Goal: Task Accomplishment & Management: Manage account settings

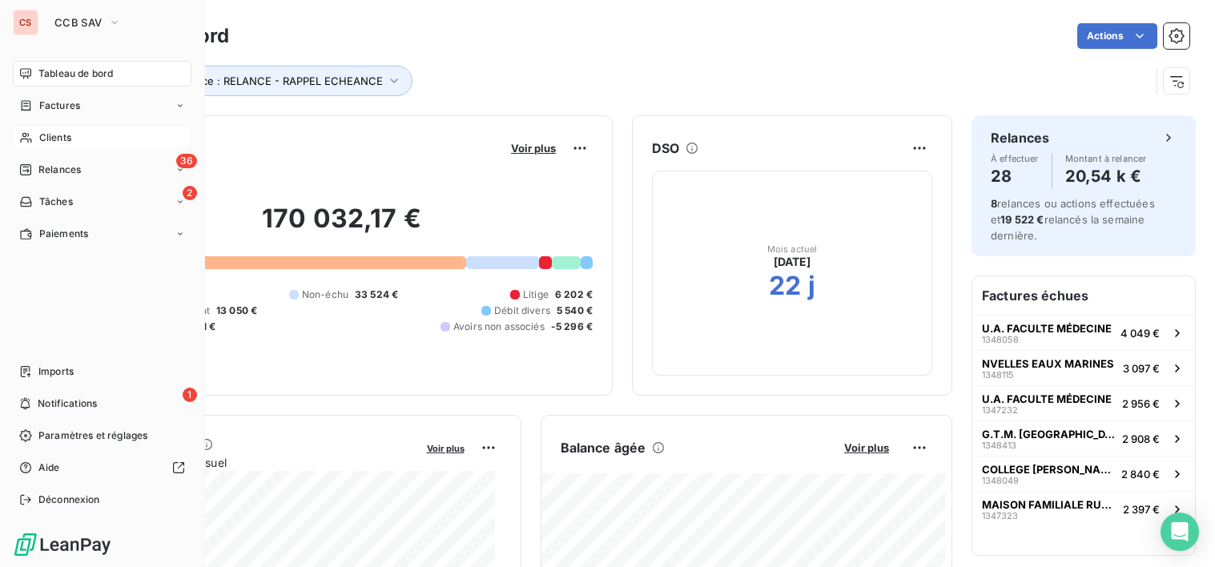
click at [67, 142] on span "Clients" at bounding box center [55, 138] width 32 height 14
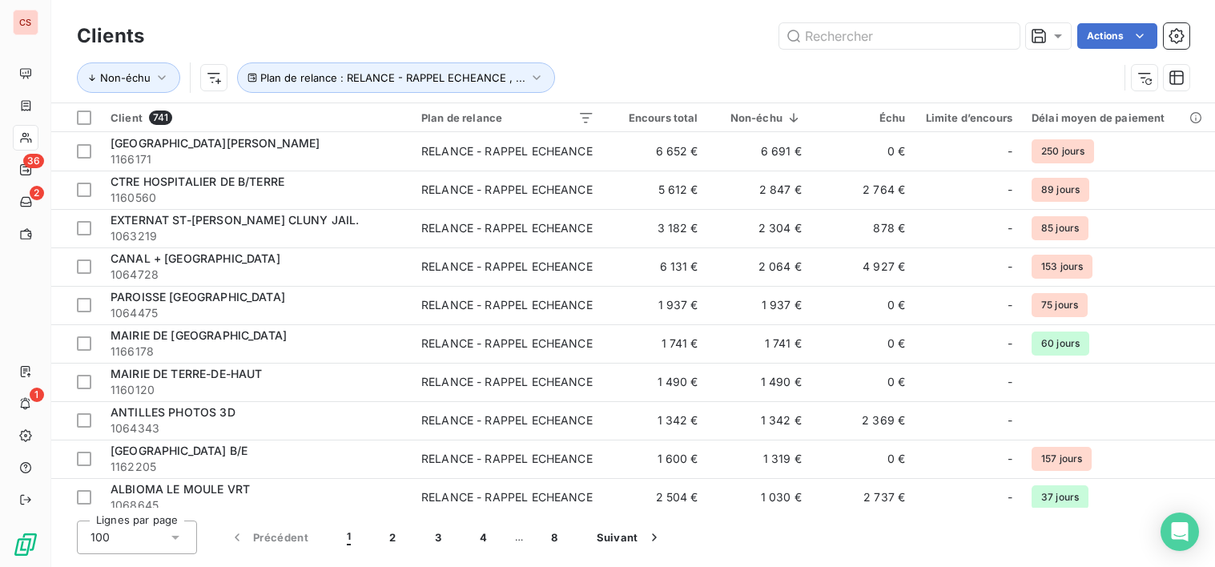
click at [918, 557] on div "Clients Actions Non-échu Plan de relance : RELANCE - RAPPEL ECHEANCE , ... Clie…" at bounding box center [633, 283] width 1164 height 567
click at [989, 542] on div "Lignes par page 100 Précédent 1 2 3 4 … 8 Suivant" at bounding box center [633, 538] width 1113 height 34
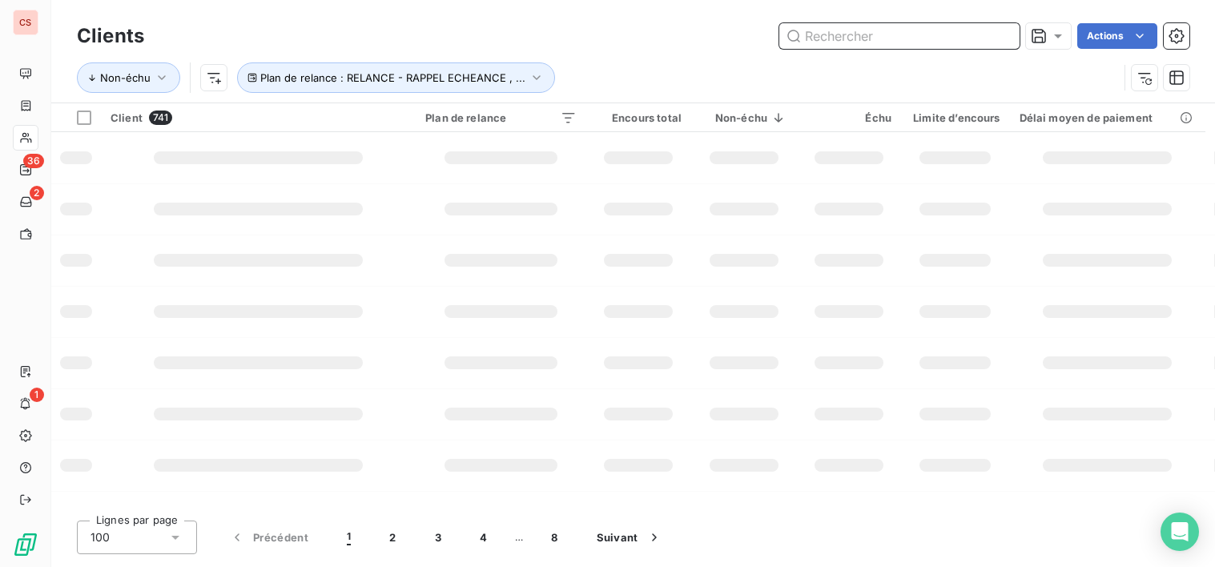
click at [1018, 30] on input "text" at bounding box center [899, 36] width 240 height 26
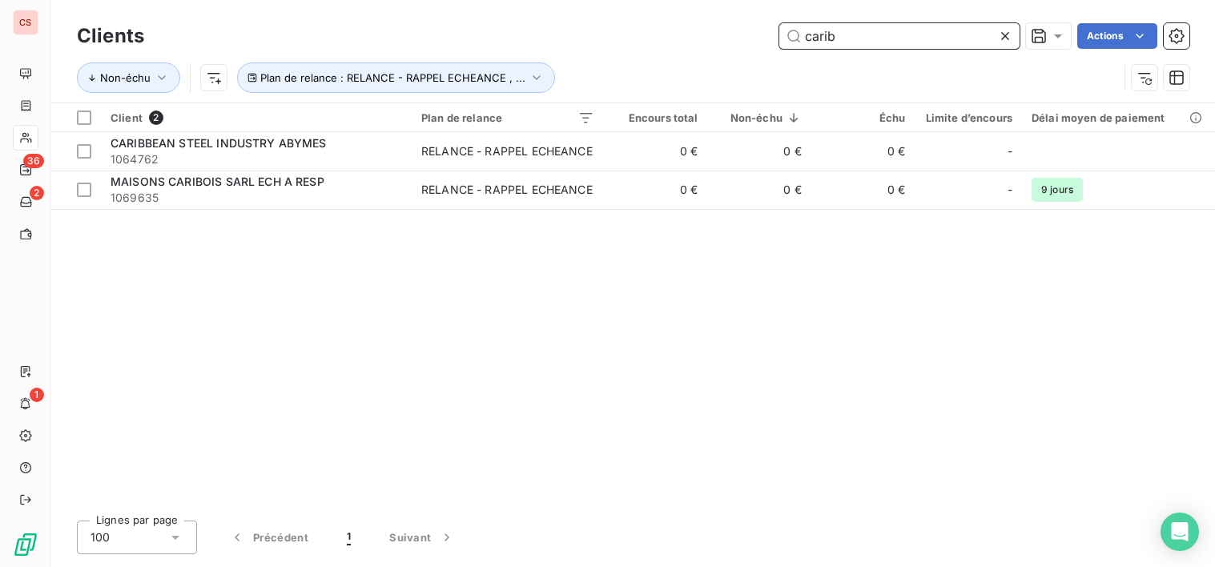
type input "carib"
drag, startPoint x: 571, startPoint y: 371, endPoint x: 562, endPoint y: 362, distance: 13.0
click at [570, 369] on div "Client 2 Plan de relance Encours total Non-échu Échu Limite d’encours Délai moy…" at bounding box center [633, 305] width 1164 height 405
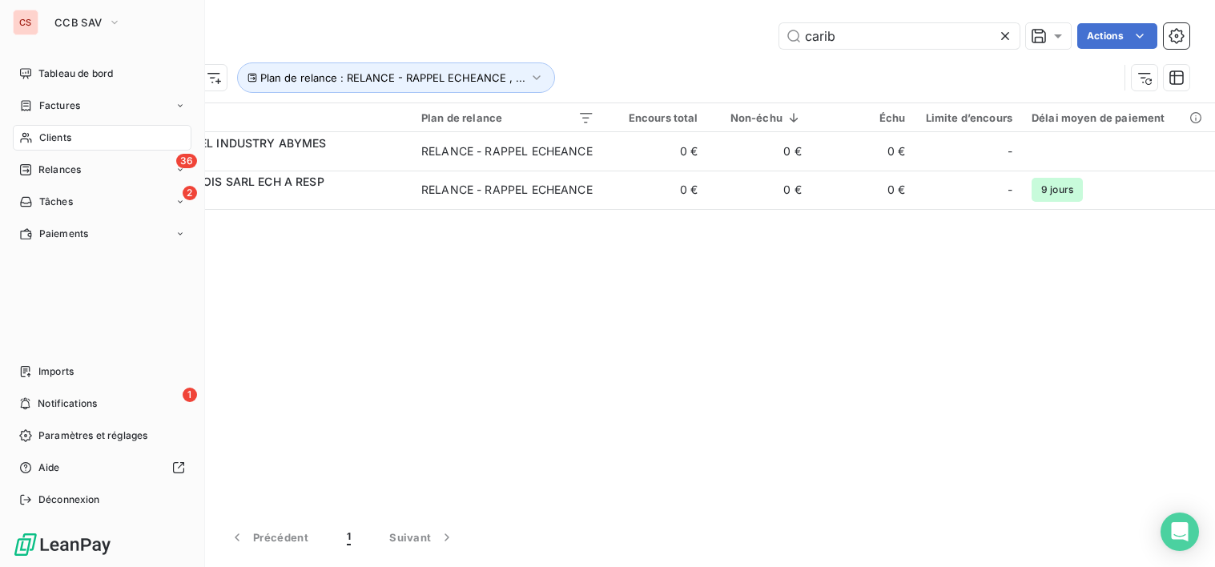
click at [46, 134] on span "Clients" at bounding box center [55, 138] width 32 height 14
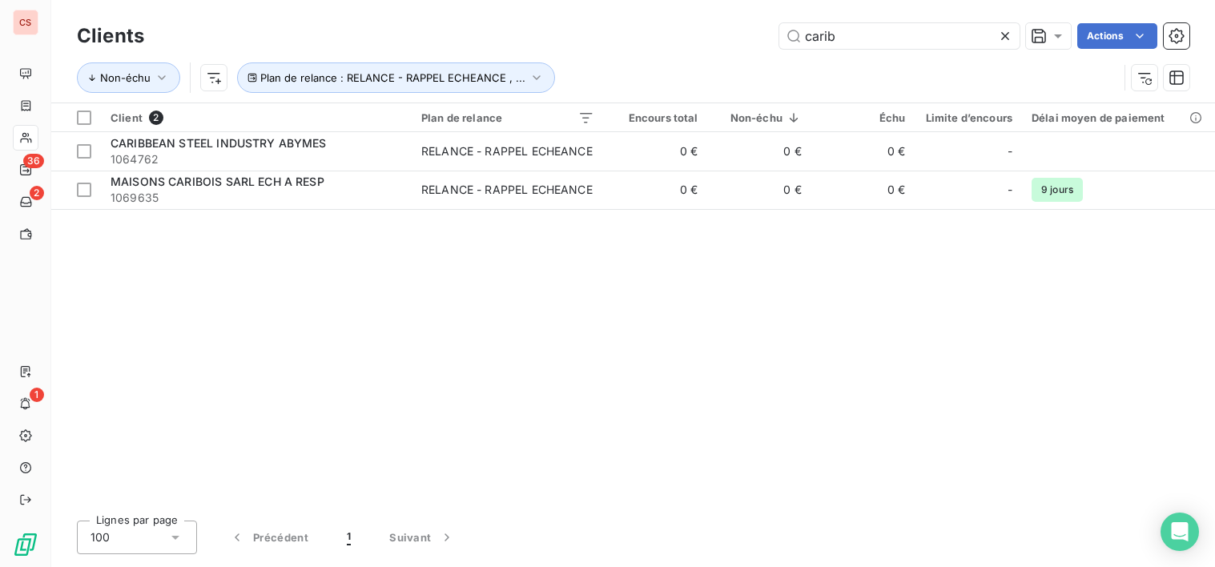
click at [1007, 33] on icon at bounding box center [1005, 36] width 8 height 8
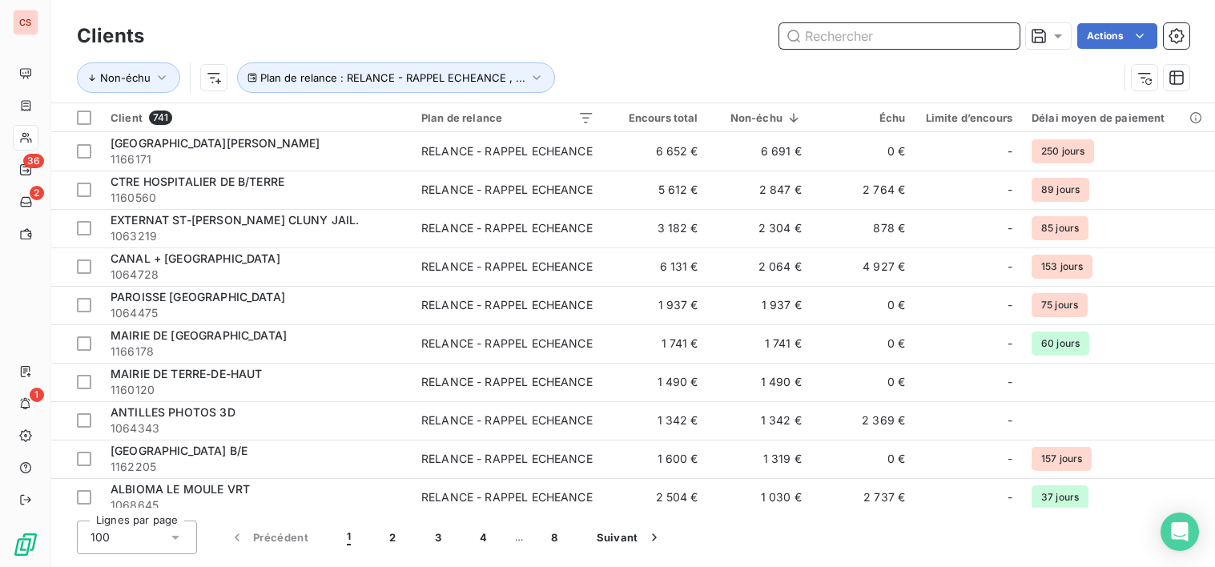
click at [820, 43] on input "text" at bounding box center [899, 36] width 240 height 26
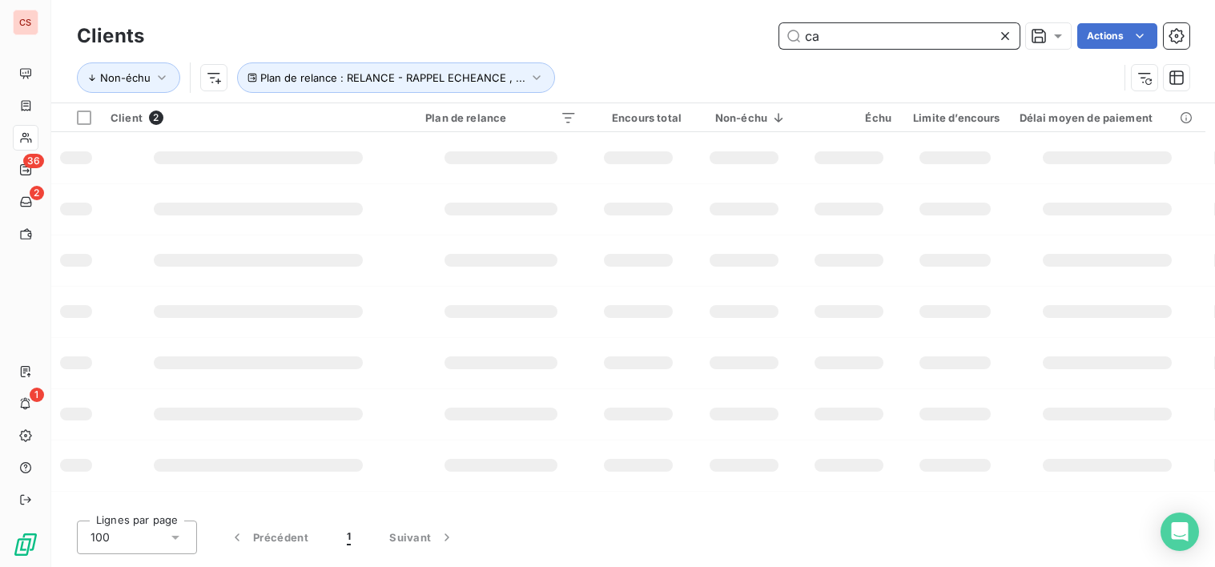
type input "c"
type input "t"
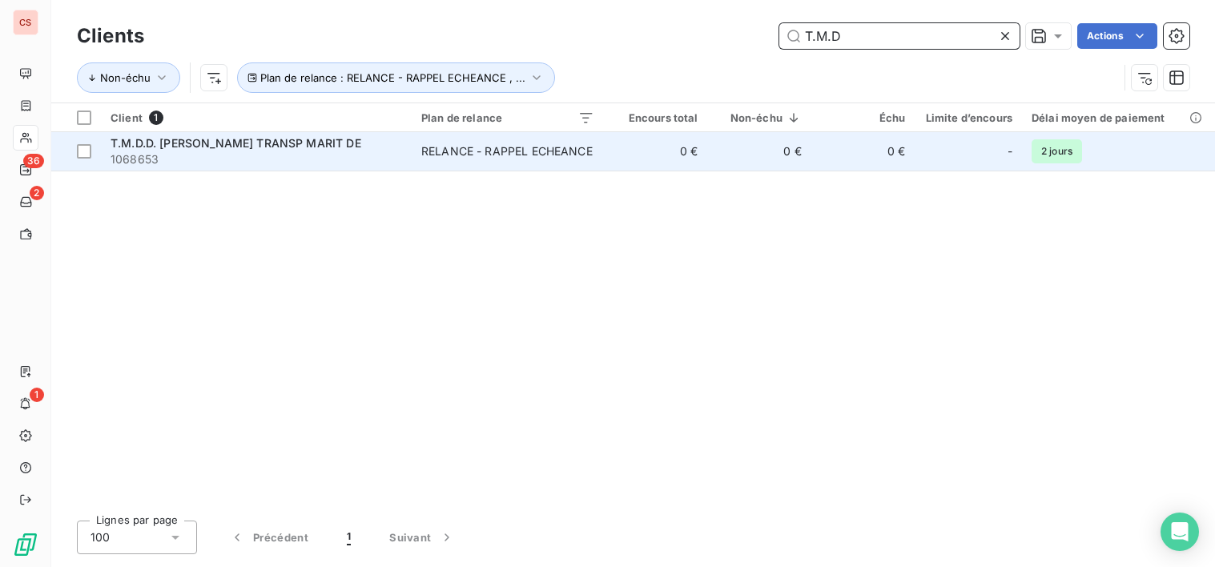
type input "T.M.D"
click at [686, 163] on td "0 €" at bounding box center [655, 151] width 103 height 38
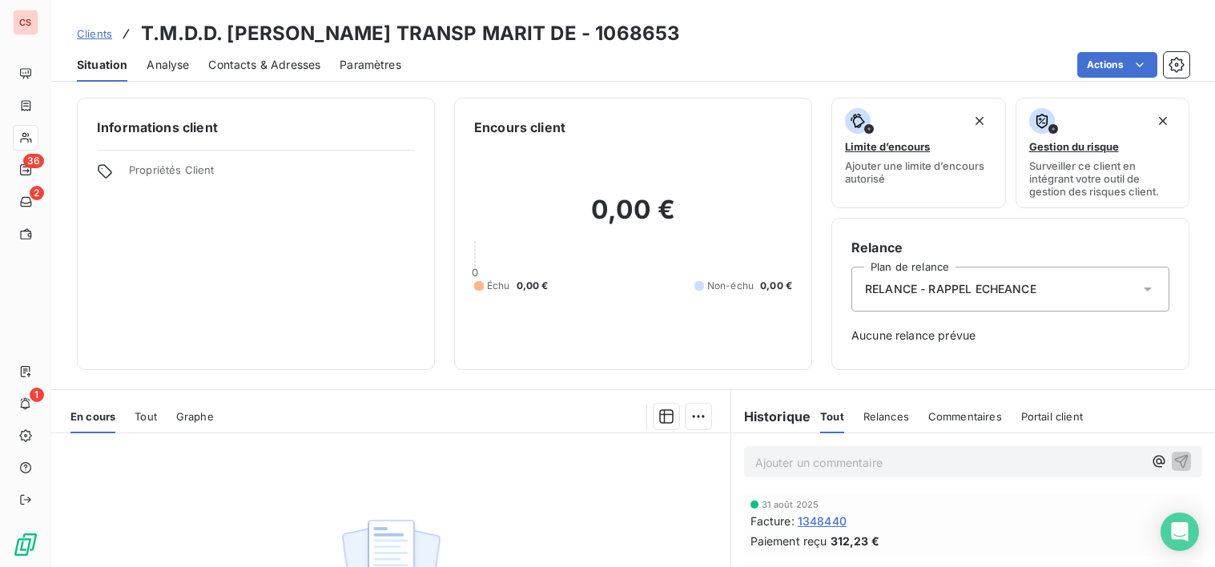
click at [298, 68] on span "Contacts & Adresses" at bounding box center [264, 65] width 112 height 16
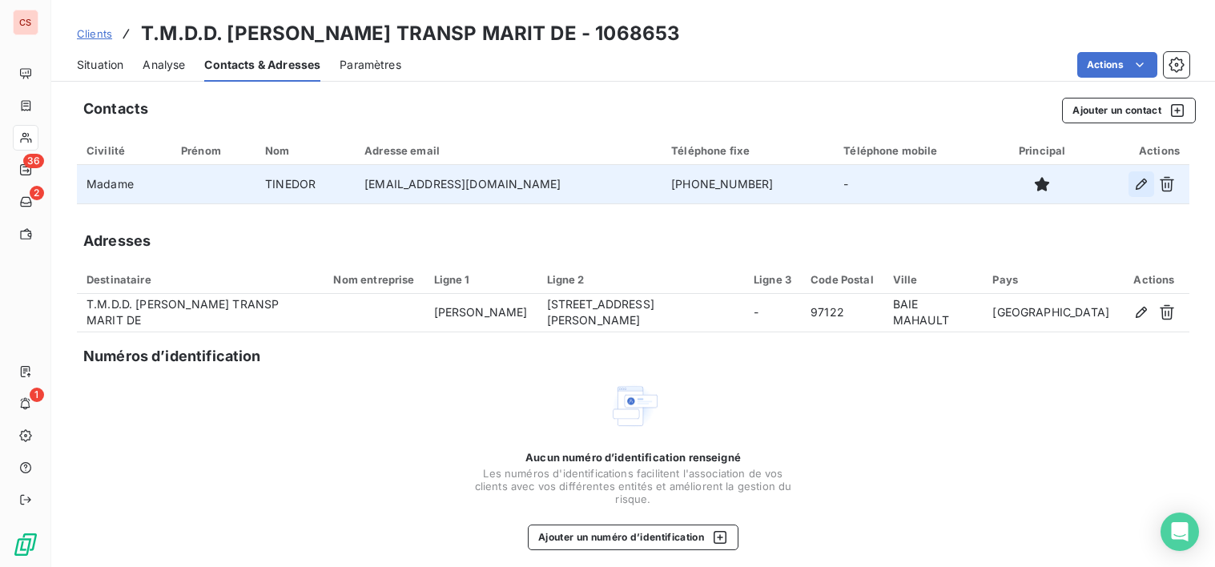
click at [1134, 188] on icon "button" at bounding box center [1142, 184] width 16 height 16
type input "TINEDOR"
type input "[EMAIL_ADDRESS][DOMAIN_NAME]"
type input "[PHONE_NUMBER]"
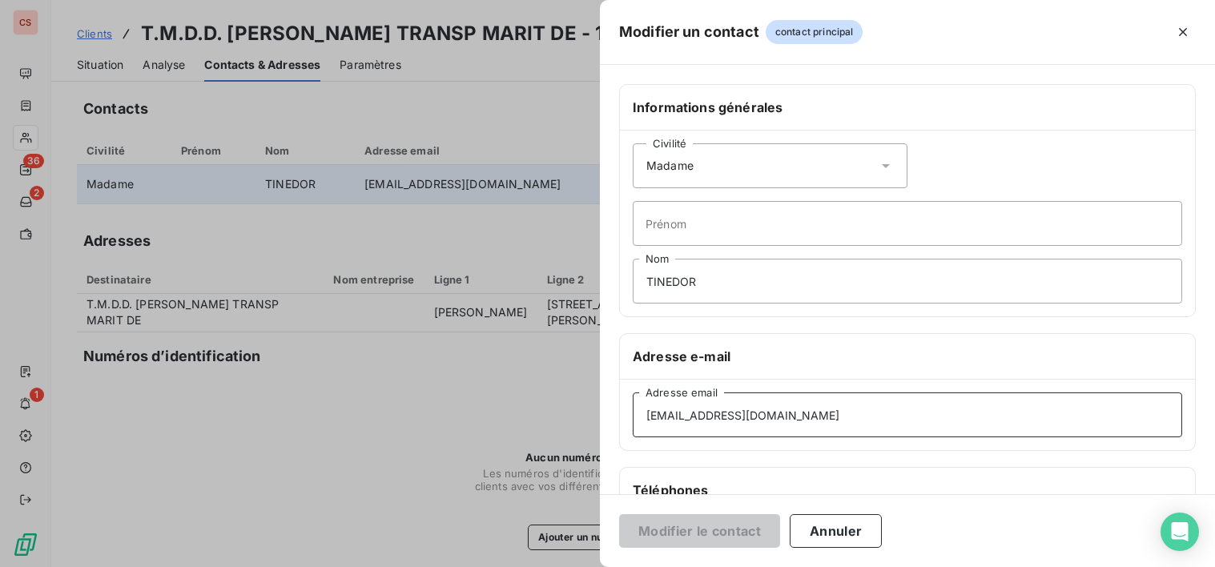
click at [760, 419] on input "[EMAIL_ADDRESS][DOMAIN_NAME]" at bounding box center [908, 415] width 550 height 45
click at [755, 413] on input "[EMAIL_ADDRESS][DOMAIN_NAME]" at bounding box center [908, 415] width 550 height 45
click at [857, 417] on input "[EMAIL_ADDRESS][DOMAIN_NAME]" at bounding box center [908, 415] width 550 height 45
type input "[EMAIL_ADDRESS][DOMAIN_NAME]"
click at [718, 534] on button "Modifier le contact" at bounding box center [699, 531] width 161 height 34
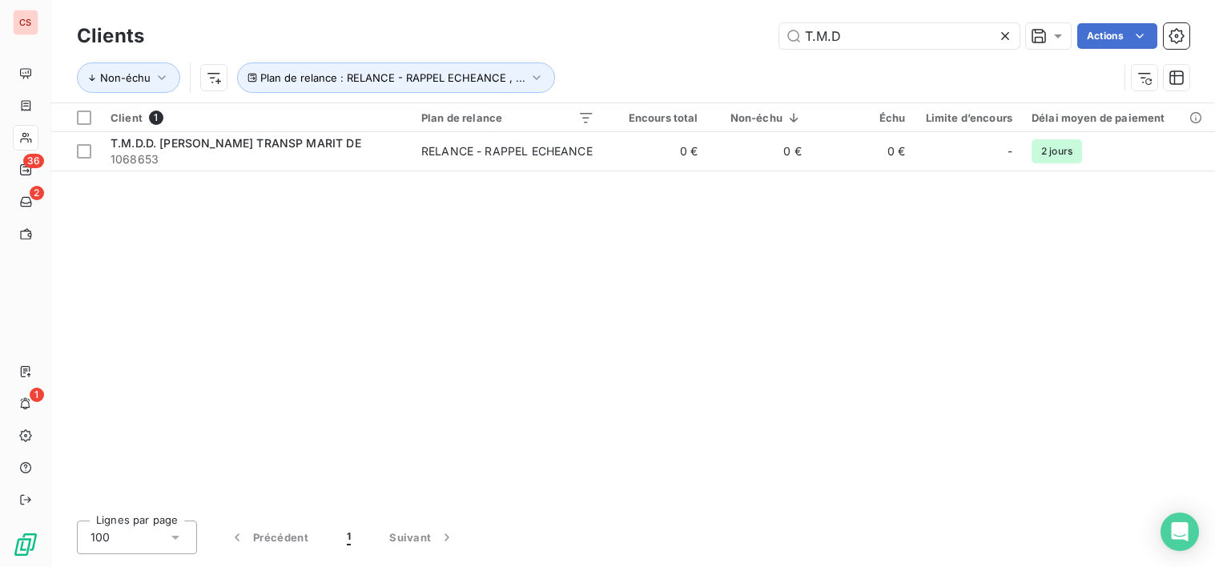
click at [490, 520] on div "Clients T.M.D Actions Non-échu Plan de relance : RELANCE - RAPPEL ECHEANCE , ..…" at bounding box center [633, 283] width 1164 height 567
click at [1005, 35] on icon at bounding box center [1005, 36] width 8 height 8
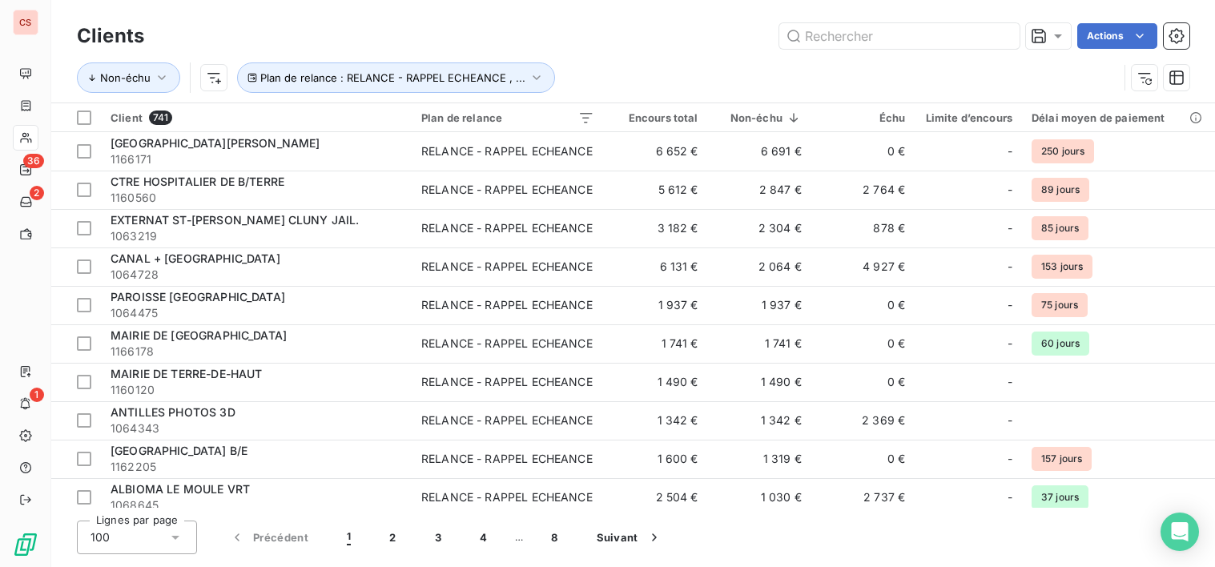
scroll to position [394, 0]
